Goal: Navigation & Orientation: Find specific page/section

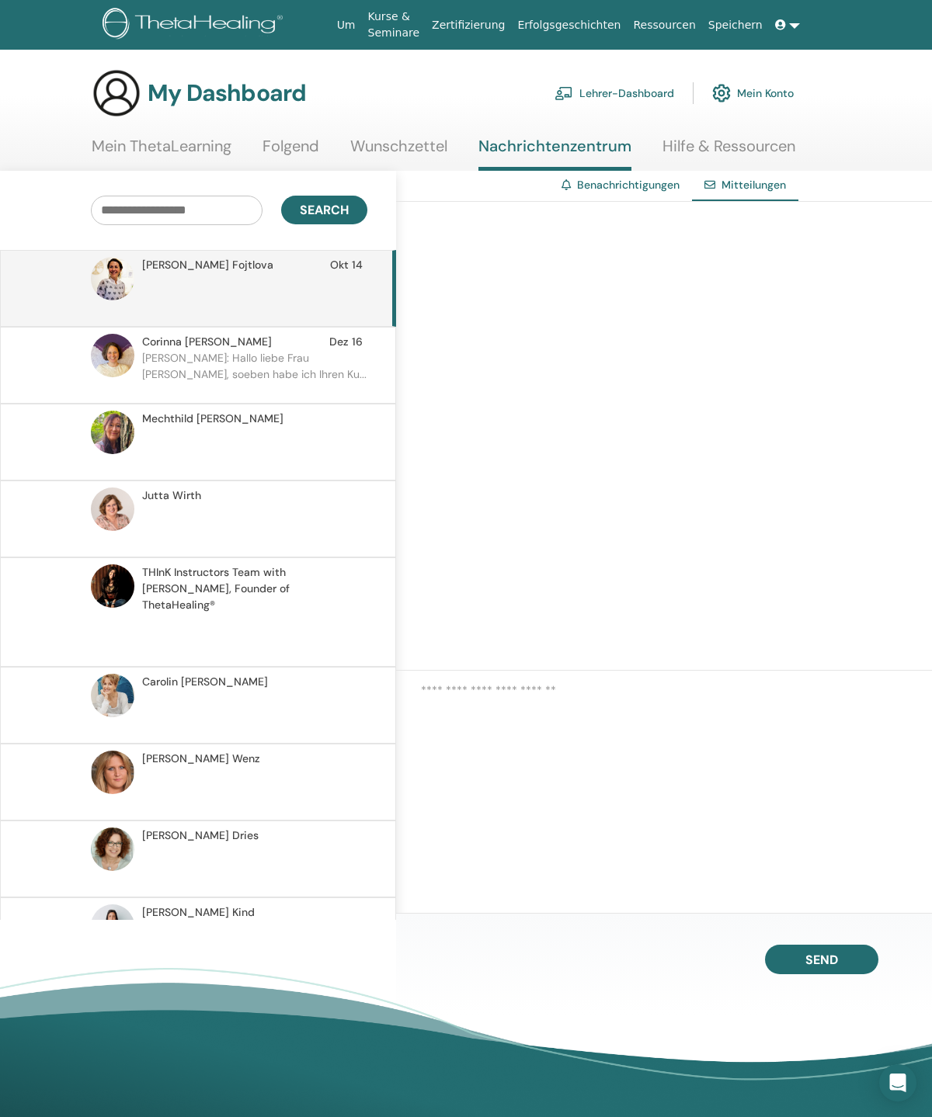
click at [200, 152] on link "Mein ThetaLearning" at bounding box center [162, 152] width 140 height 30
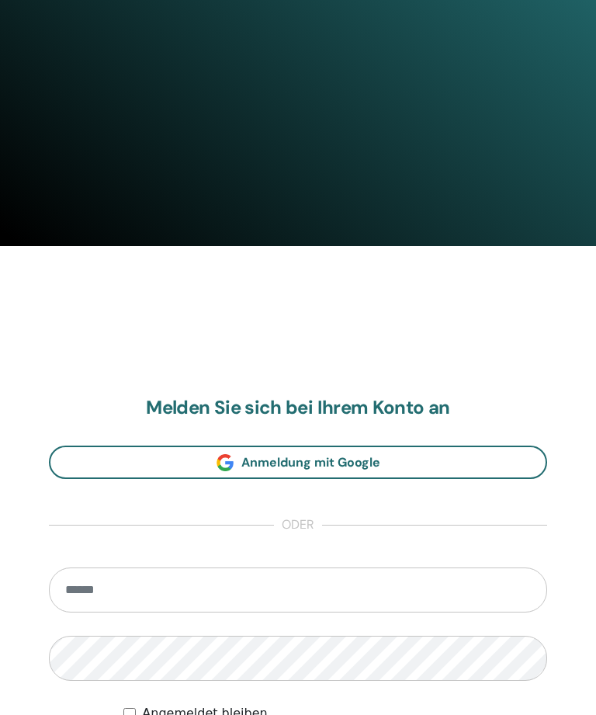
scroll to position [567, 0]
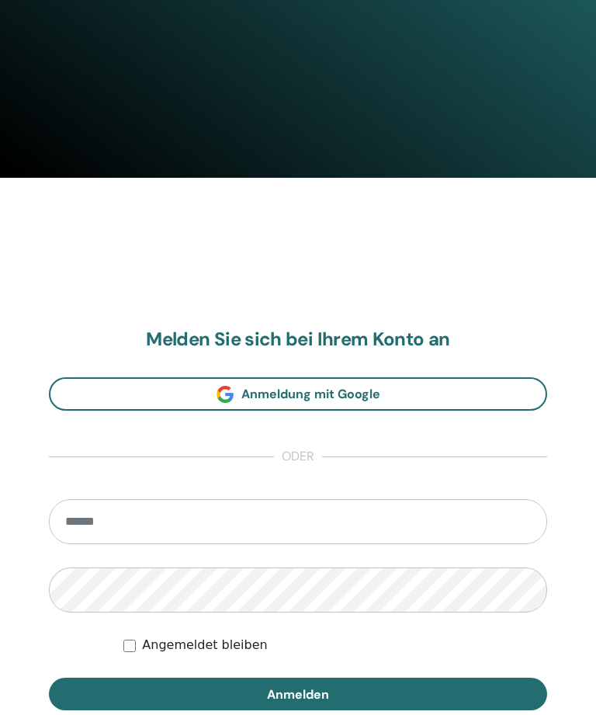
click at [370, 513] on input "email" at bounding box center [298, 521] width 498 height 45
type input "**********"
click at [298, 693] on button "Anmelden" at bounding box center [298, 694] width 498 height 33
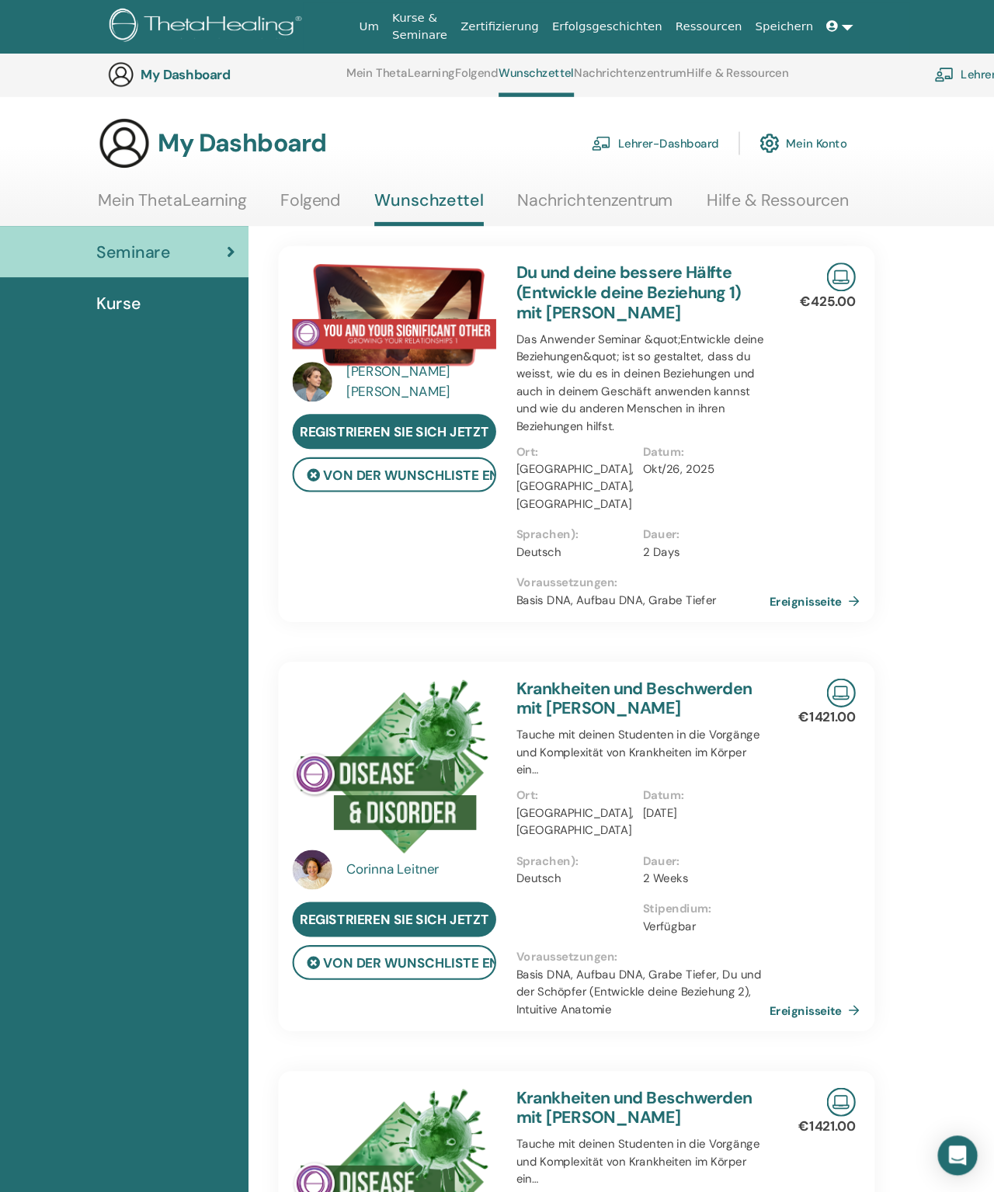
scroll to position [595, 0]
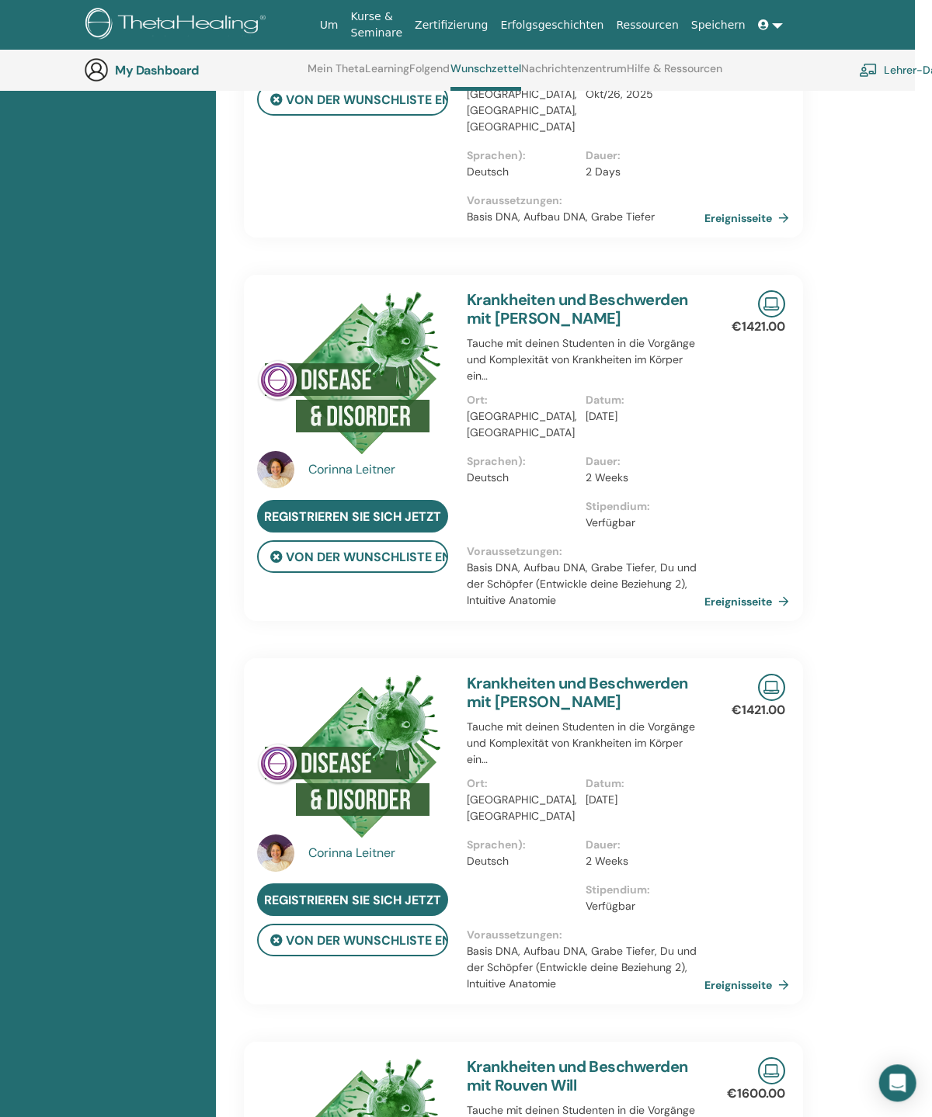
scroll to position [340, 19]
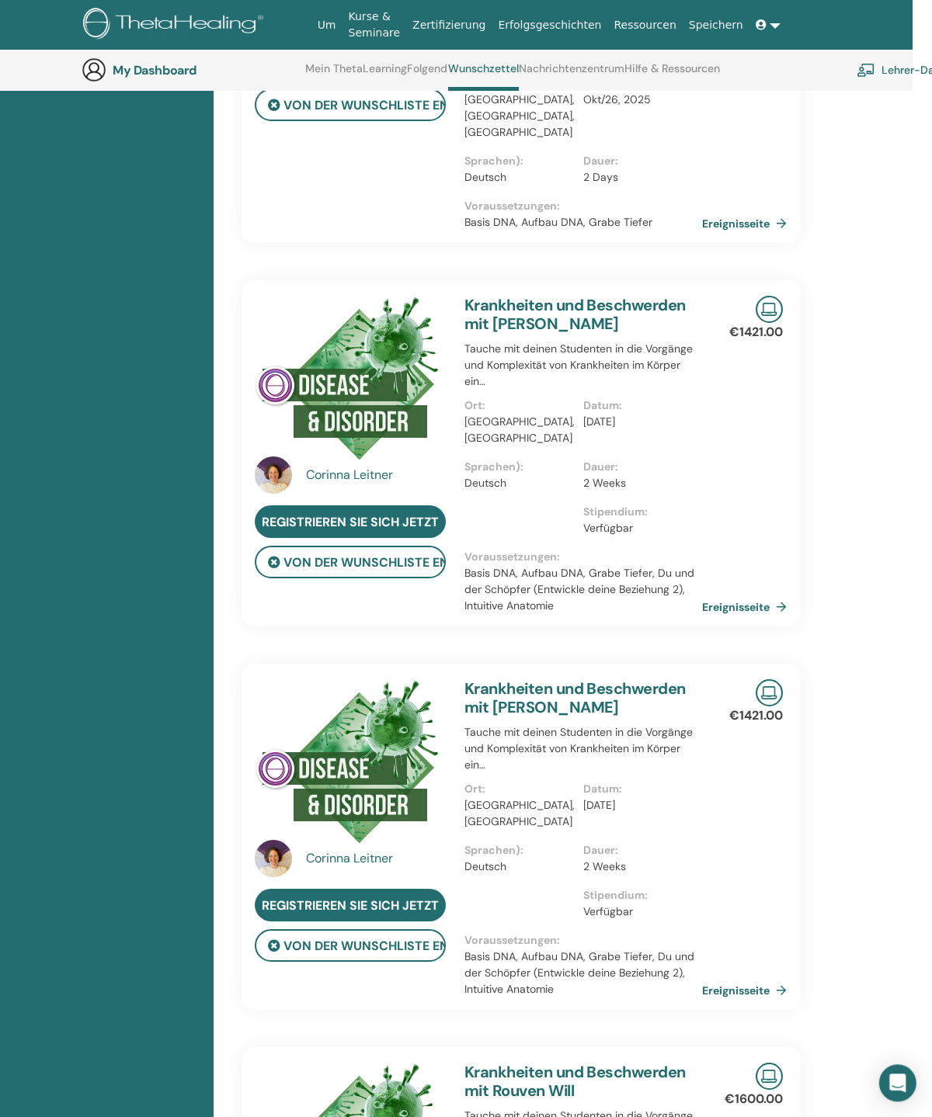
click at [272, 568] on icon at bounding box center [274, 562] width 12 height 12
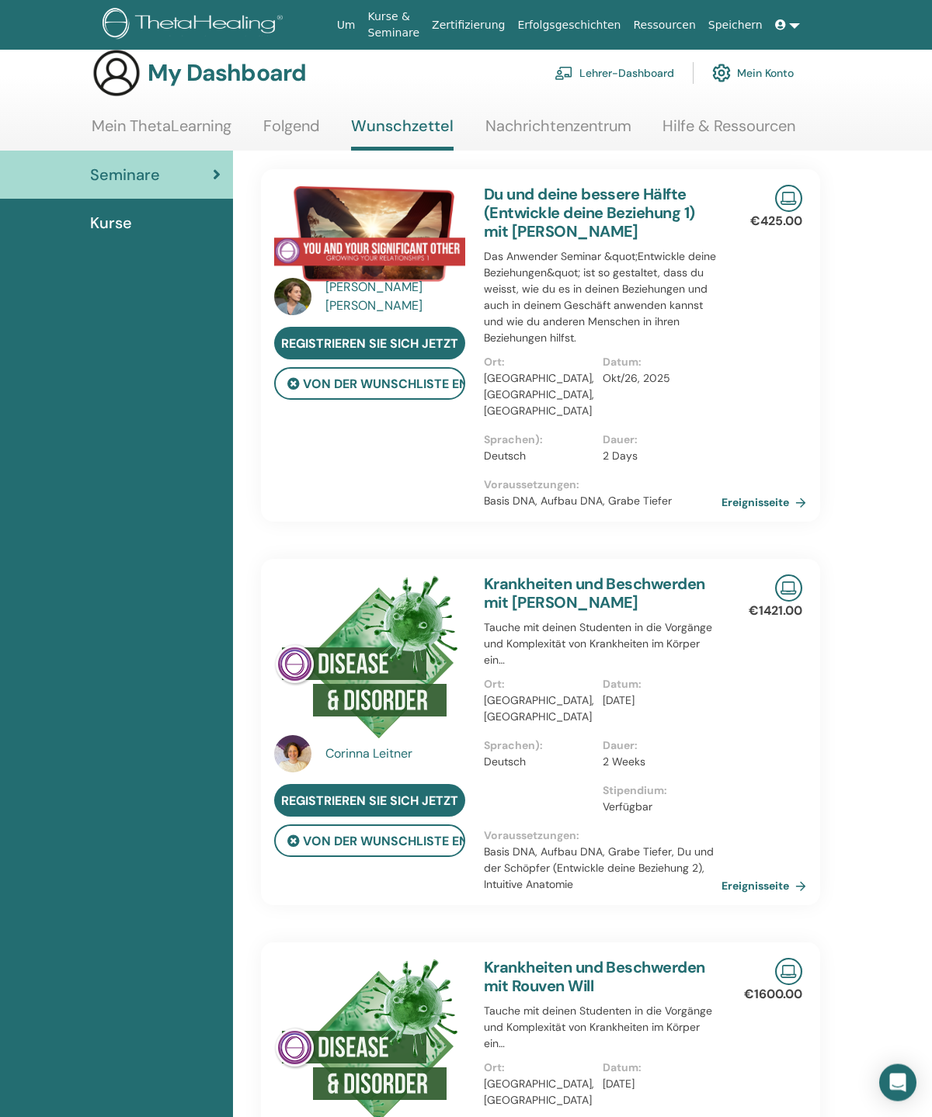
scroll to position [0, 0]
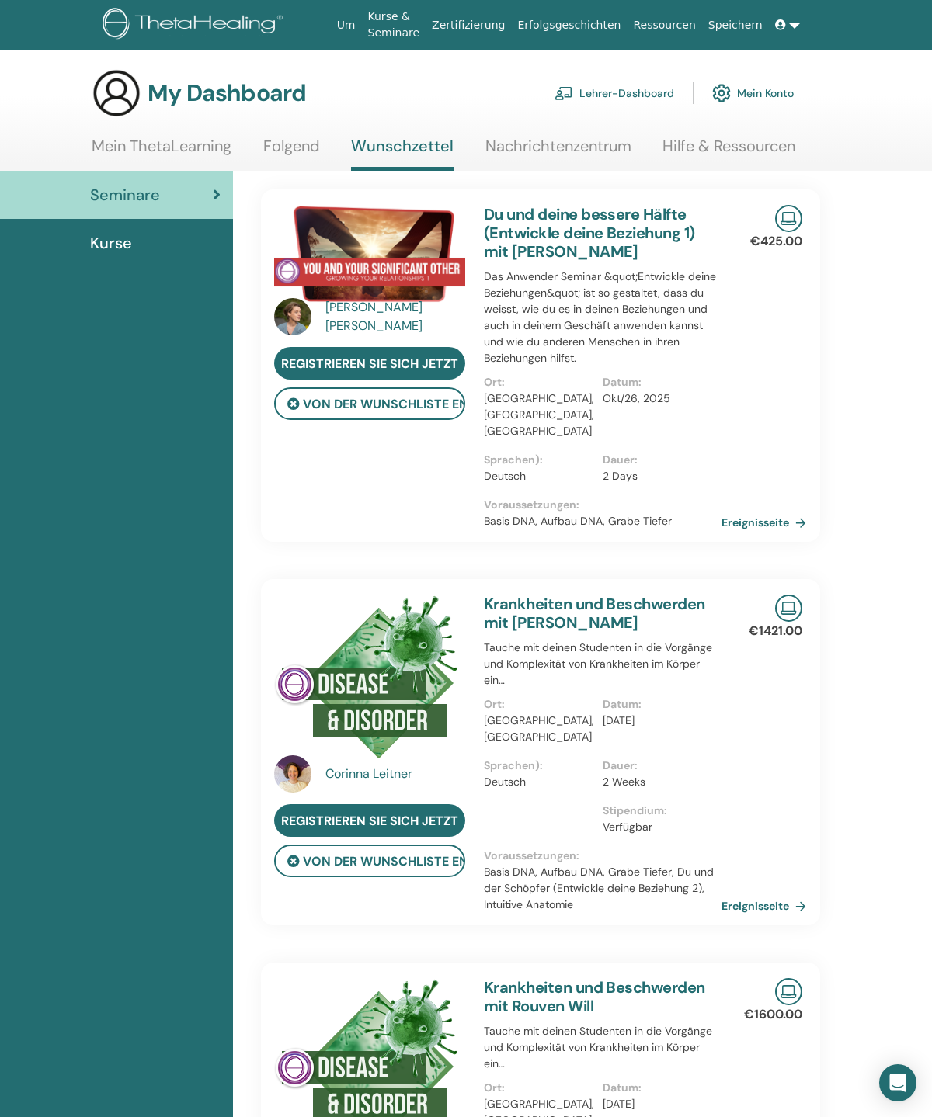
click at [399, 23] on link "Kurse & Seminare" at bounding box center [394, 24] width 64 height 45
